Goal: Task Accomplishment & Management: Manage account settings

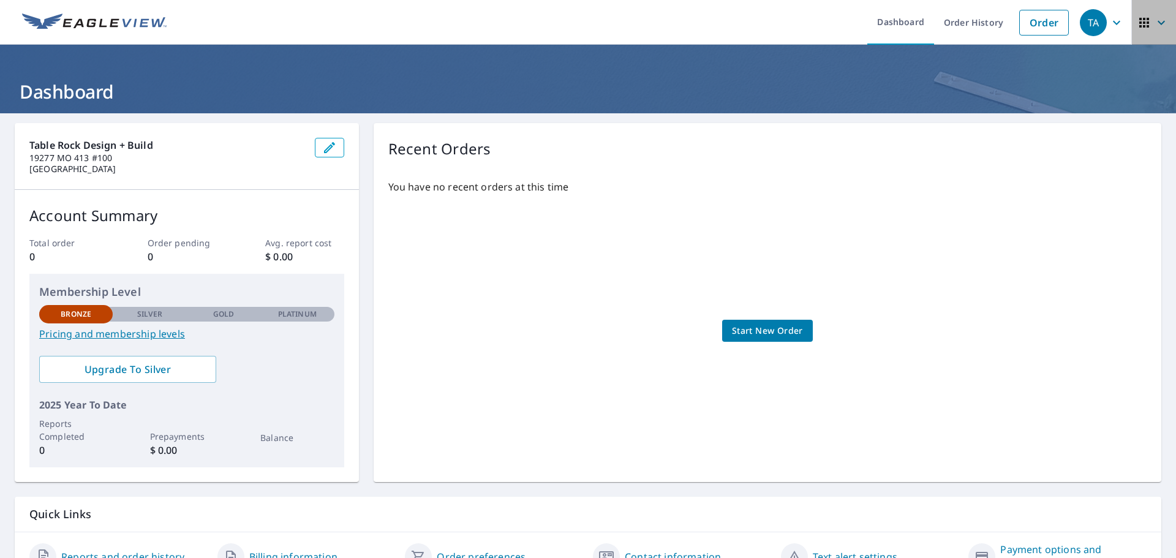
click at [1140, 19] on icon "button" at bounding box center [1145, 23] width 10 height 10
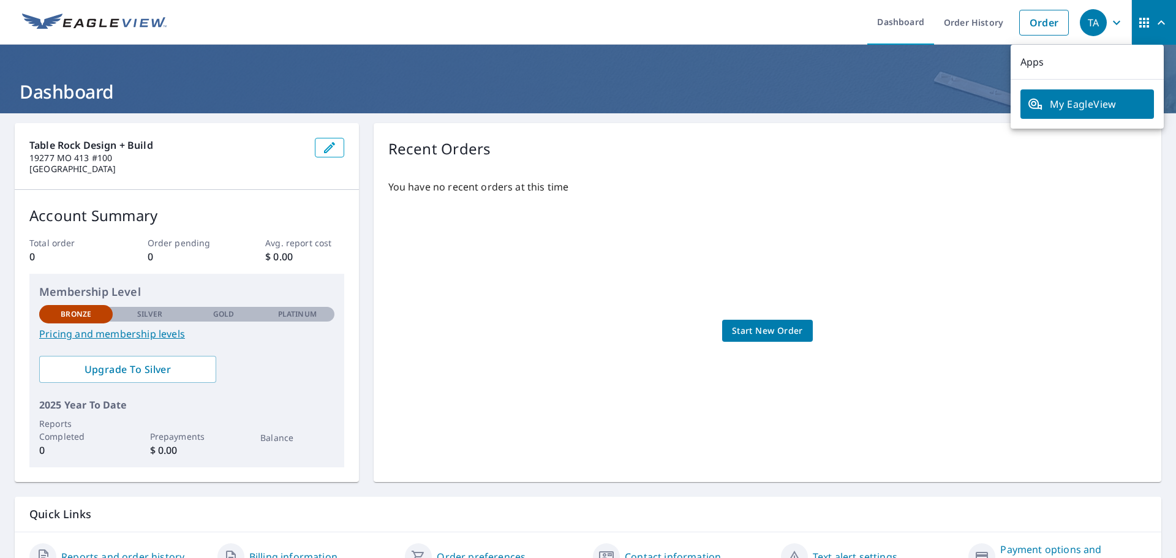
click at [1097, 27] on div "TA" at bounding box center [1093, 22] width 27 height 27
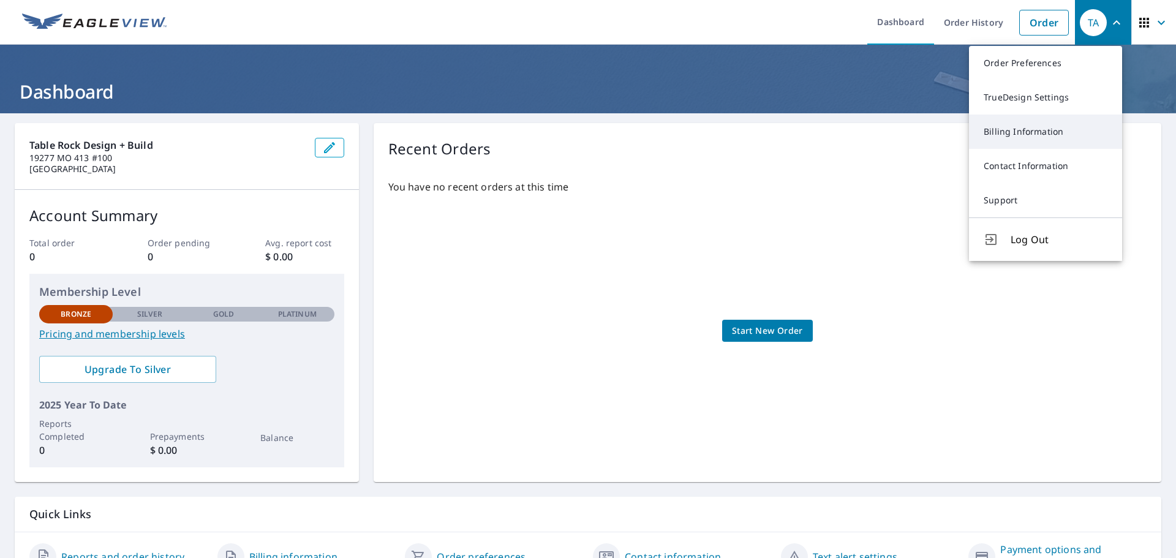
click at [1010, 135] on link "Billing Information" at bounding box center [1045, 132] width 153 height 34
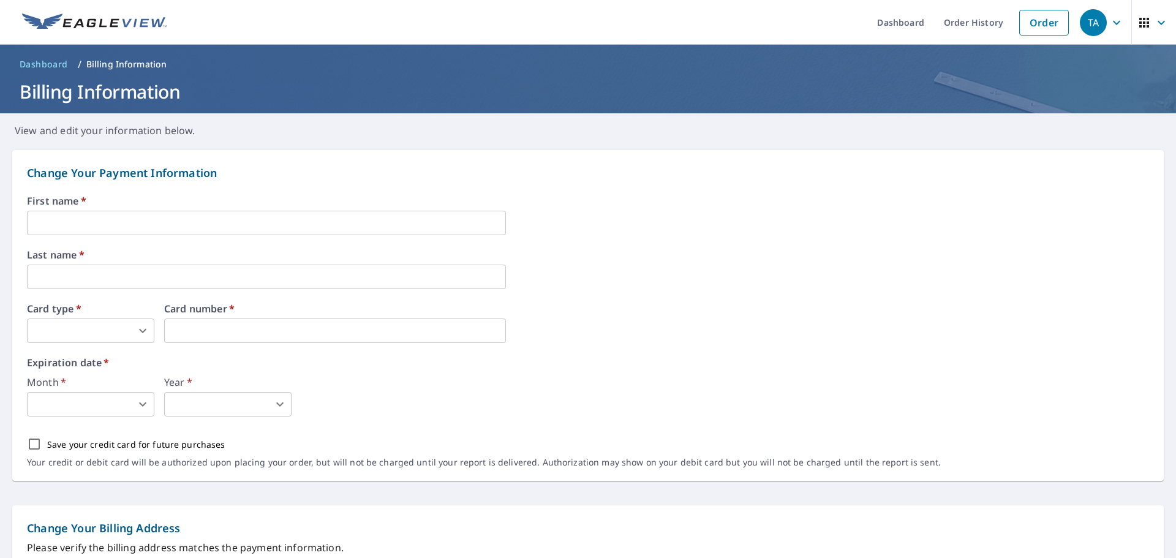
click at [91, 229] on input "text" at bounding box center [266, 223] width 479 height 25
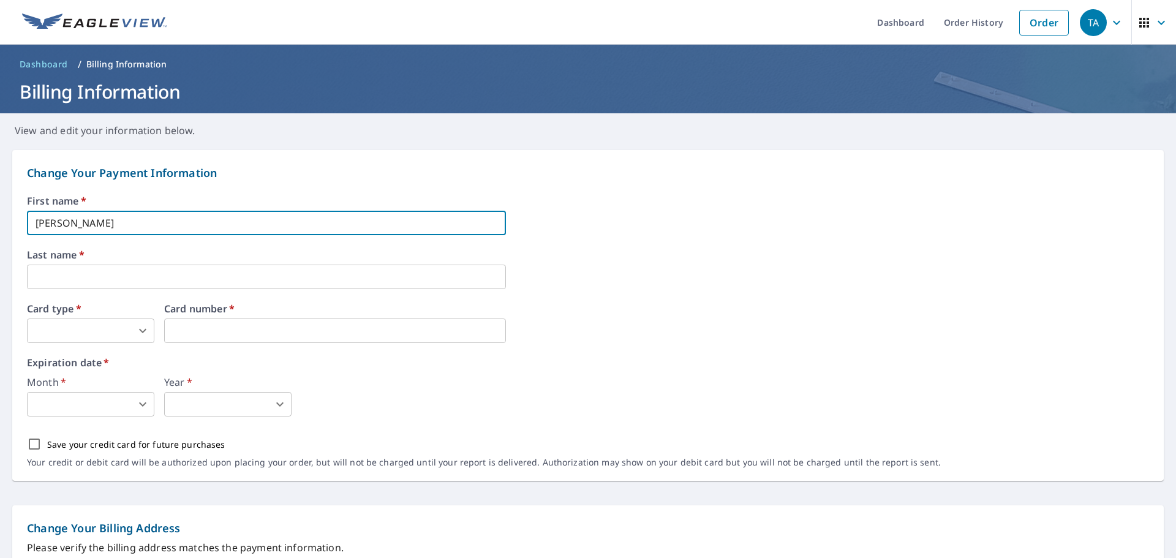
type input "[PERSON_NAME]"
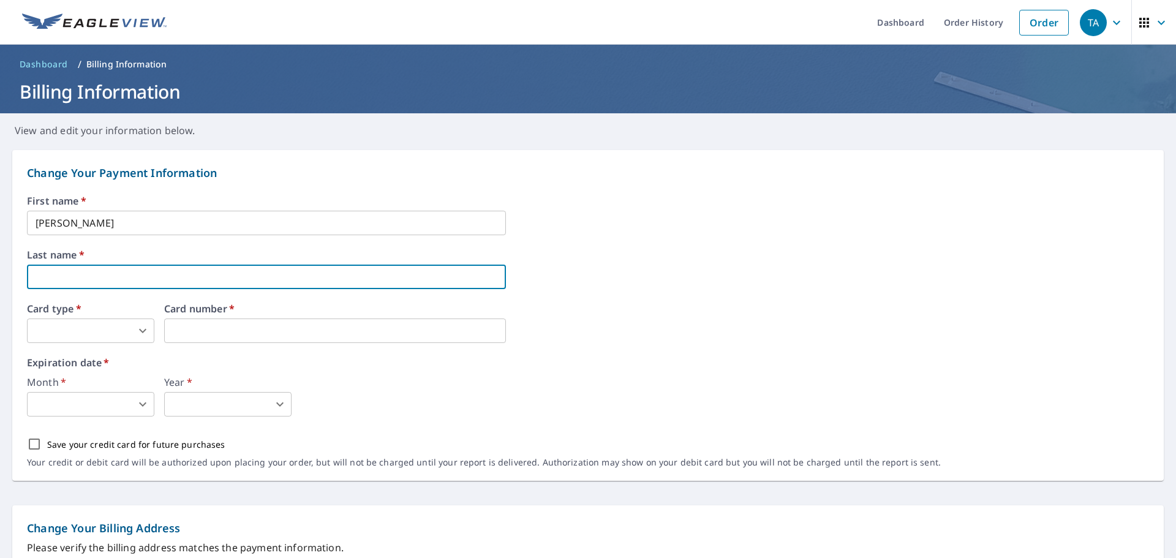
click at [72, 285] on input "text" at bounding box center [266, 277] width 479 height 25
type input "[PERSON_NAME]"
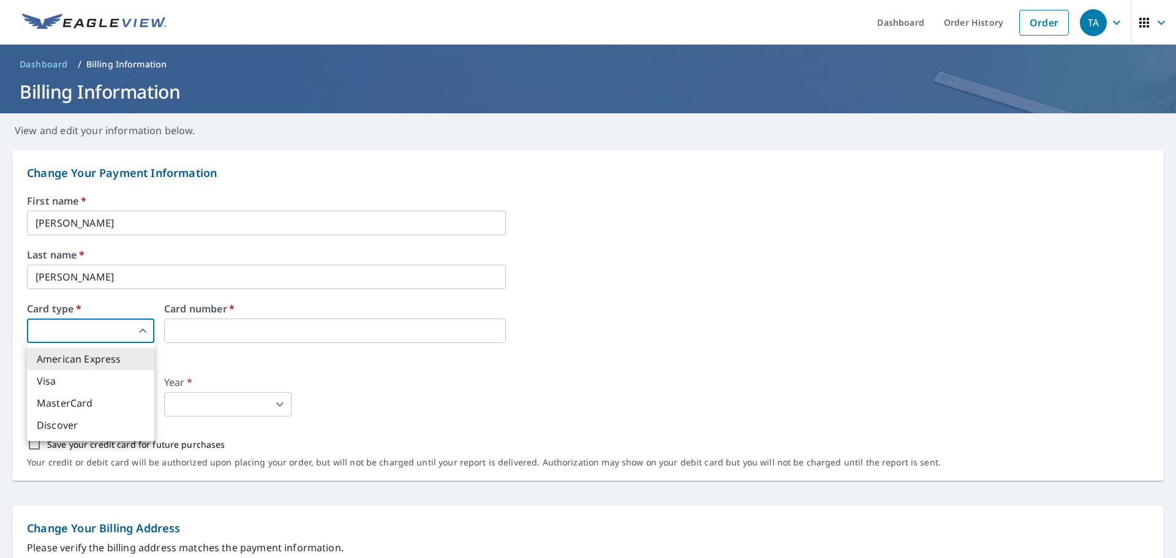
click at [73, 320] on body "TA TA Dashboard Order History Order TA Dashboard / Billing Information Billing …" at bounding box center [588, 279] width 1176 height 558
click at [69, 399] on li "MasterCard" at bounding box center [90, 403] width 127 height 22
type input "3"
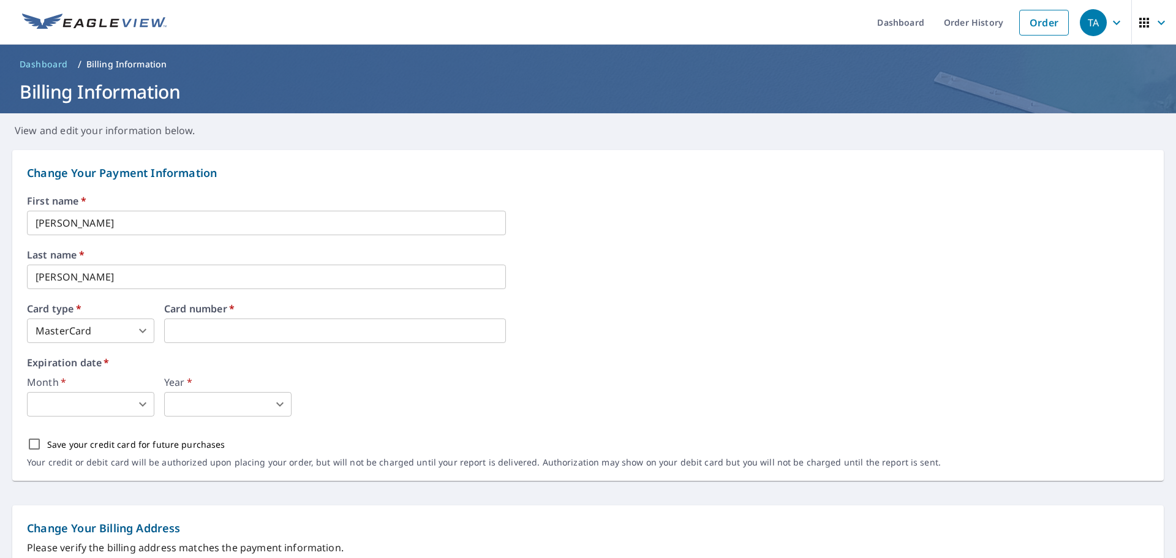
click at [231, 345] on div "First name   * [PERSON_NAME] ​ Last name   * [PERSON_NAME] ​ Card type   * Mast…" at bounding box center [588, 338] width 1122 height 285
click at [231, 342] on iframe at bounding box center [335, 331] width 342 height 25
click at [222, 306] on label "Card number   *" at bounding box center [335, 309] width 342 height 10
click at [214, 320] on iframe at bounding box center [335, 331] width 342 height 25
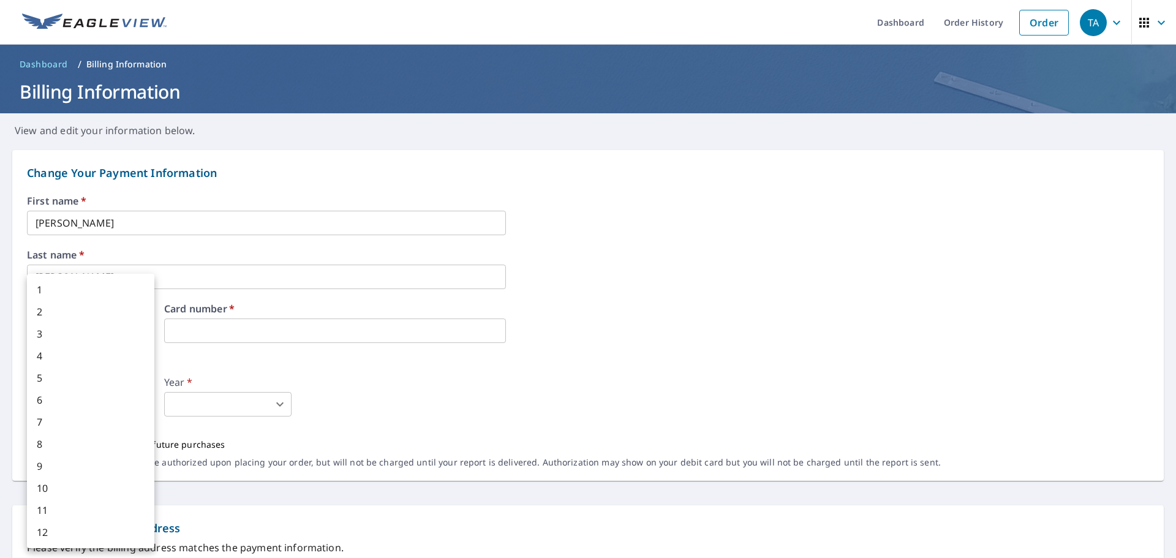
click at [118, 401] on body "TA TA Dashboard Order History Order TA Dashboard / Billing Information Billing …" at bounding box center [588, 279] width 1176 height 558
click at [65, 448] on li "8" at bounding box center [90, 444] width 127 height 22
type input "8"
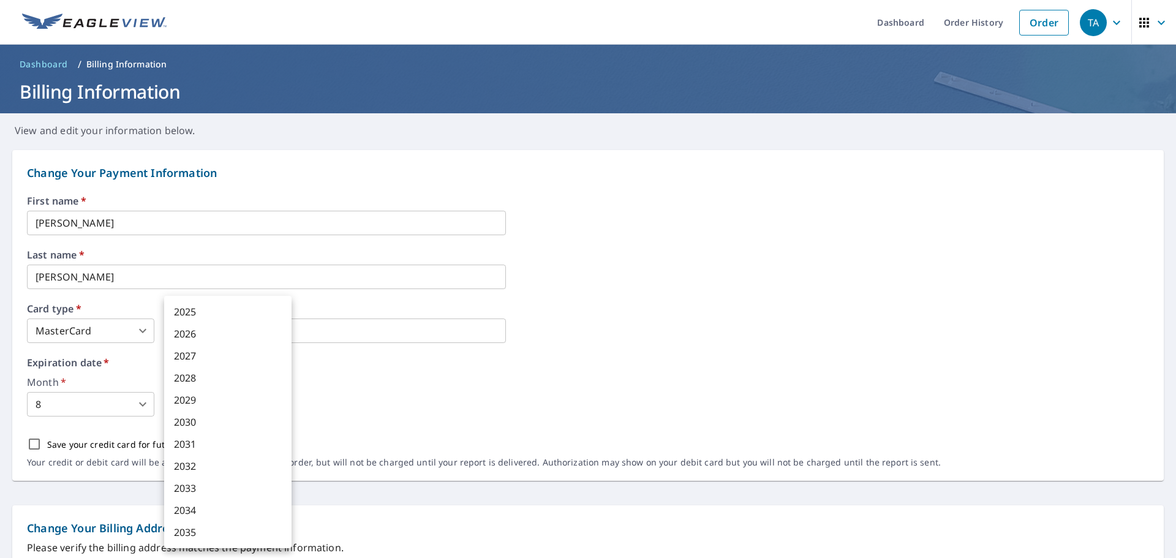
click at [180, 412] on body "TA TA Dashboard Order History Order TA Dashboard / Billing Information Billing …" at bounding box center [588, 279] width 1176 height 558
click at [190, 385] on li "2028" at bounding box center [227, 378] width 127 height 22
type input "2028"
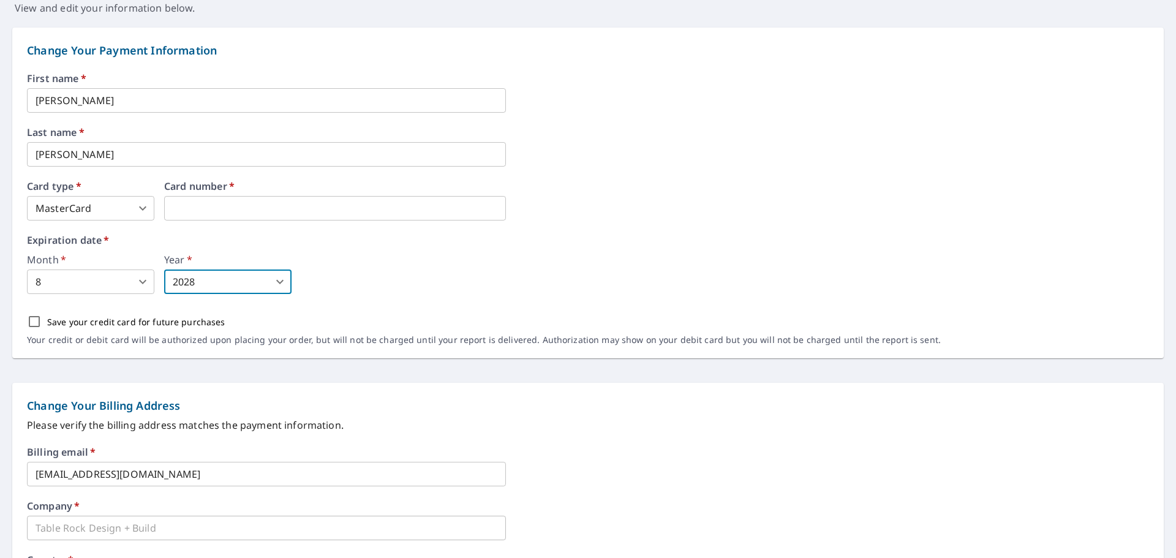
click at [34, 322] on input "Save your credit card for future purchases" at bounding box center [34, 322] width 26 height 26
checkbox input "true"
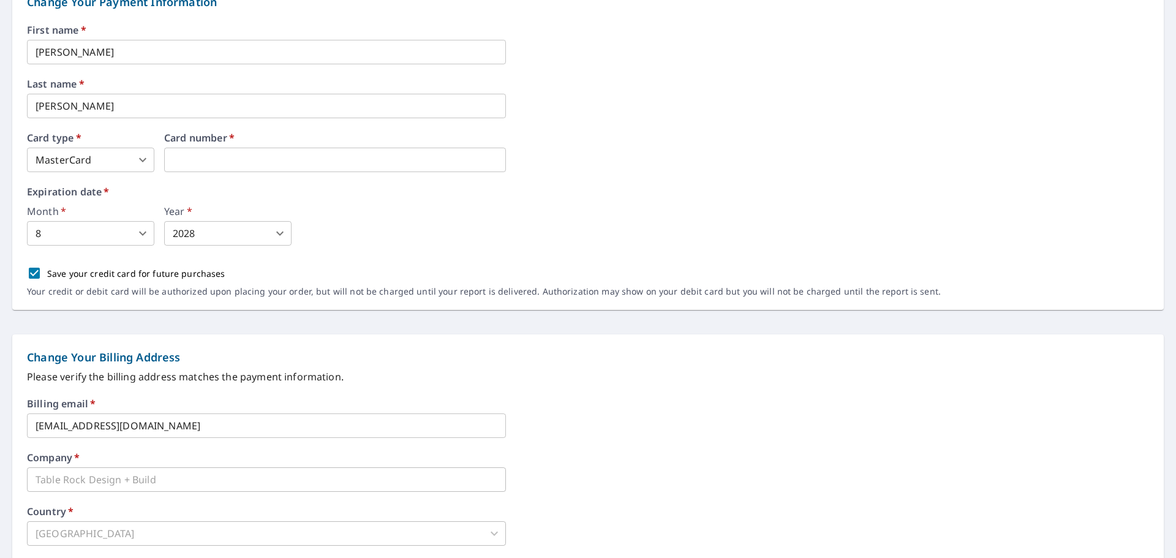
scroll to position [306, 0]
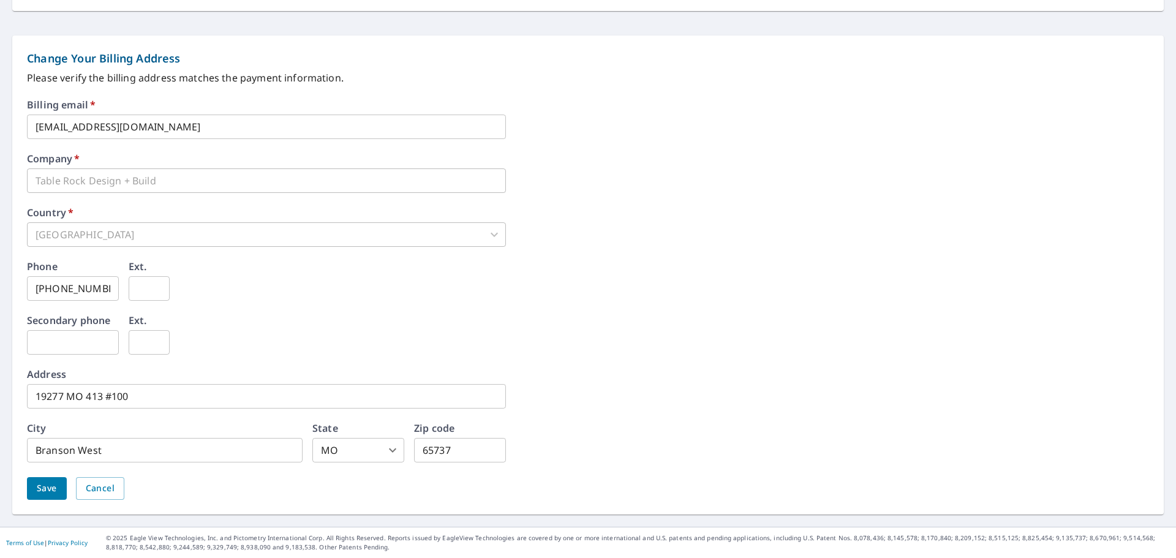
click at [42, 496] on button "Save" at bounding box center [47, 488] width 40 height 23
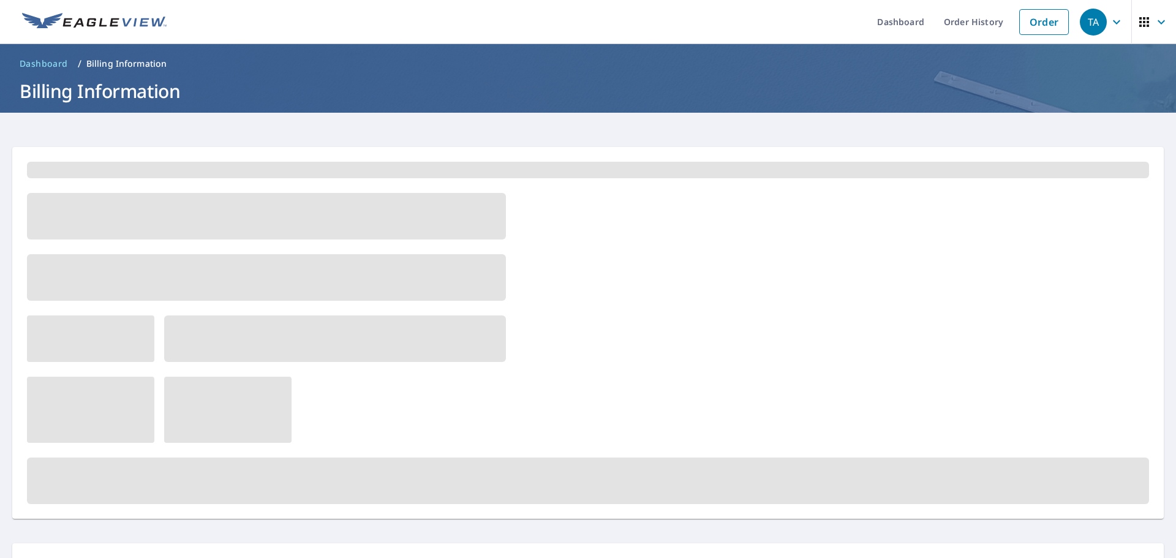
scroll to position [0, 0]
